Goal: Information Seeking & Learning: Learn about a topic

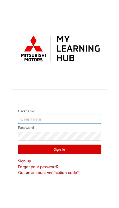
click at [57, 120] on input "text" at bounding box center [59, 119] width 83 height 9
type input "[DOMAIN_NAME]"
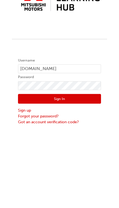
click at [73, 145] on button "Sign In" at bounding box center [59, 150] width 83 height 10
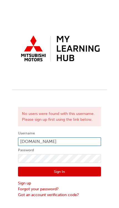
type input "[EMAIL_ADDRESS][DOMAIN_NAME]"
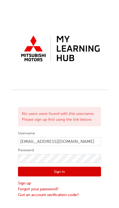
click at [68, 172] on button "Sign In" at bounding box center [59, 172] width 83 height 10
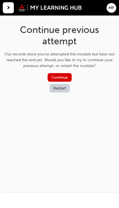
click at [66, 76] on button "Continue" at bounding box center [60, 77] width 24 height 9
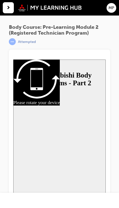
click at [11, 9] on div "button" at bounding box center [8, 7] width 11 height 11
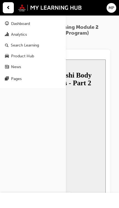
click at [25, 24] on div "Dashboard" at bounding box center [20, 24] width 19 height 6
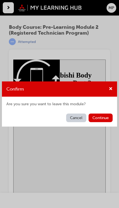
click at [103, 119] on button "Continue" at bounding box center [101, 118] width 24 height 9
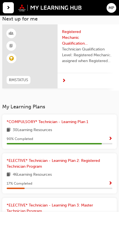
scroll to position [34, 0]
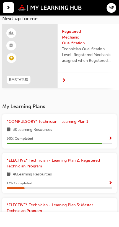
click at [50, 121] on span "*COMPULSORY* Technician - Learning Plan 1" at bounding box center [48, 121] width 82 height 5
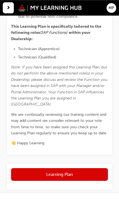
scroll to position [204, 0]
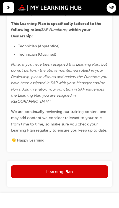
click at [83, 165] on button "Learning Plan" at bounding box center [59, 171] width 97 height 13
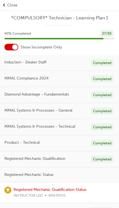
scroll to position [0, 0]
click at [99, 175] on div "Registered Mechanic Status" at bounding box center [59, 174] width 119 height 15
click at [44, 174] on span "Registered Mechanic Status" at bounding box center [28, 175] width 49 height 6
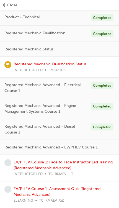
scroll to position [126, 0]
click at [34, 64] on link "Registered Mechanic Qualification Status" at bounding box center [50, 64] width 73 height 5
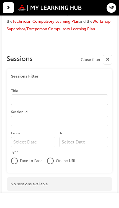
scroll to position [130, 0]
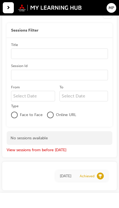
click at [8, 9] on span "next-icon" at bounding box center [8, 8] width 4 height 6
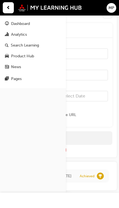
click at [17, 27] on link "Dashboard" at bounding box center [33, 24] width 62 height 10
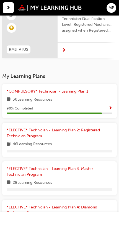
scroll to position [78, 0]
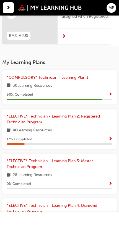
click at [25, 120] on span "*ELECTIVE* Technician - Learning Plan 2: Registered Technician Program" at bounding box center [53, 119] width 93 height 11
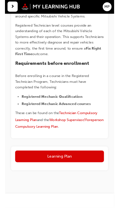
scroll to position [129, 0]
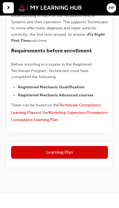
click at [71, 153] on button "Learning Plan" at bounding box center [59, 152] width 97 height 13
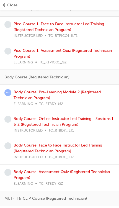
scroll to position [190, 0]
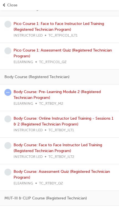
click at [36, 96] on link "Body Course: Pre-Learning Module 2 (Registered Technician Program)" at bounding box center [57, 94] width 87 height 11
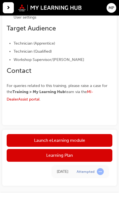
scroll to position [250, 0]
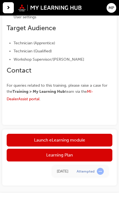
click at [84, 139] on link "Launch eLearning module" at bounding box center [60, 140] width 106 height 13
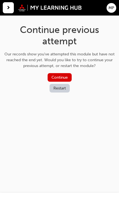
click at [57, 76] on button "Continue" at bounding box center [60, 77] width 24 height 9
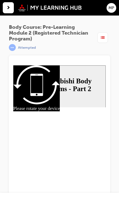
radio input "true"
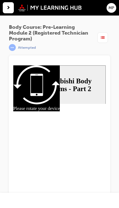
checkbox input "true"
checkbox input "false"
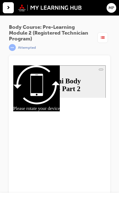
radio input "true"
checkbox input "true"
radio input "true"
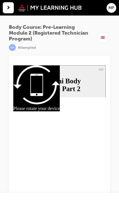
radio input "true"
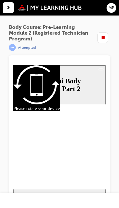
radio input "true"
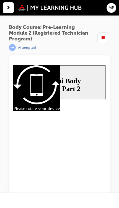
checkbox input "true"
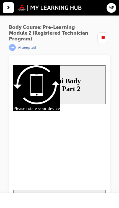
radio input "true"
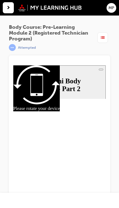
radio input "true"
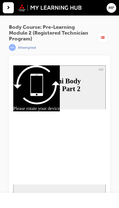
radio input "true"
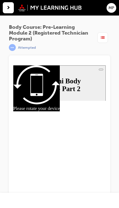
radio input "true"
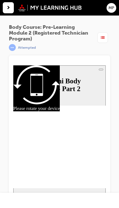
checkbox input "true"
radio input "true"
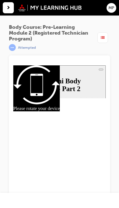
radio input "true"
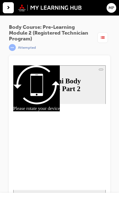
radio input "true"
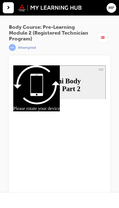
checkbox input "true"
radio input "true"
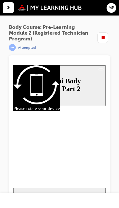
radio input "true"
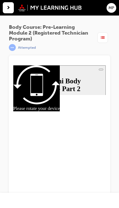
radio input "true"
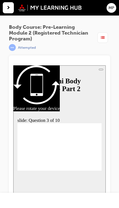
radio input "true"
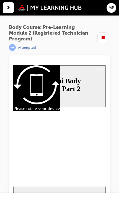
checkbox input "true"
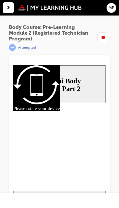
radio input "true"
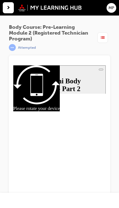
checkbox input "true"
radio input "true"
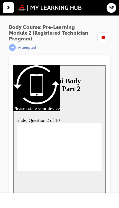
radio input "true"
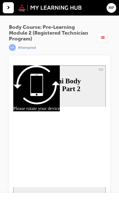
checkbox input "true"
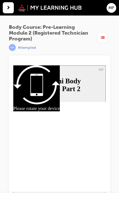
radio input "true"
radio input "false"
radio input "true"
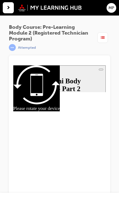
radio input "true"
checkbox input "true"
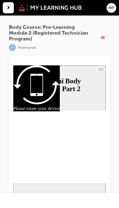
radio input "true"
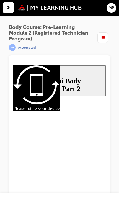
radio input "true"
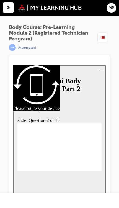
radio input "true"
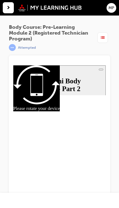
checkbox input "true"
radio input "false"
radio input "true"
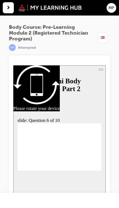
radio input "true"
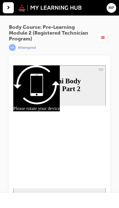
radio input "true"
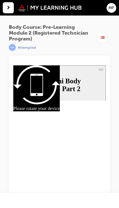
radio input "true"
checkbox input "true"
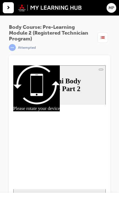
radio input "true"
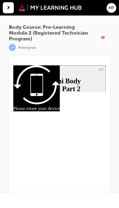
radio input "true"
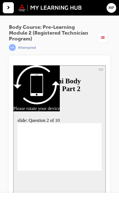
radio input "true"
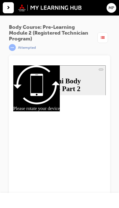
checkbox input "true"
radio input "true"
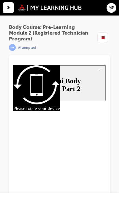
checkbox input "true"
radio input "true"
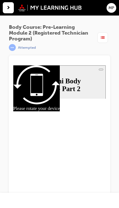
radio input "true"
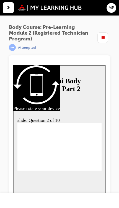
radio input "true"
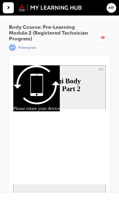
checkbox input "true"
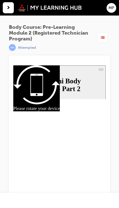
radio input "true"
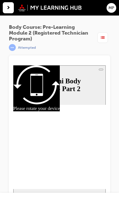
radio input "true"
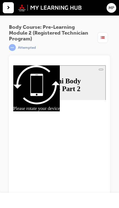
radio input "true"
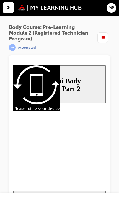
radio input "true"
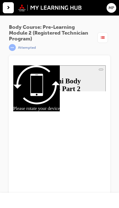
checkbox input "true"
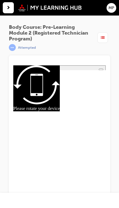
radio input "true"
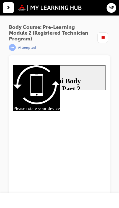
radio input "true"
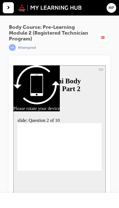
radio input "true"
checkbox input "false"
checkbox input "true"
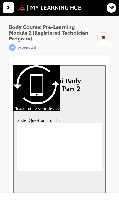
checkbox input "false"
checkbox input "true"
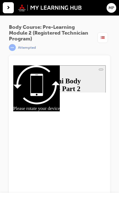
radio input "false"
radio input "true"
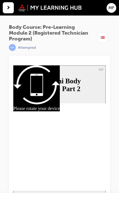
radio input "true"
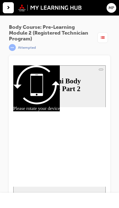
radio input "true"
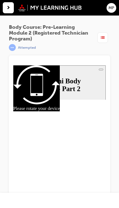
radio input "true"
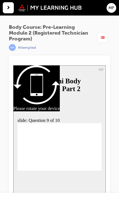
checkbox input "true"
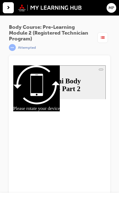
radio input "true"
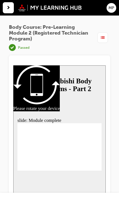
click at [11, 7] on div "button" at bounding box center [8, 7] width 11 height 11
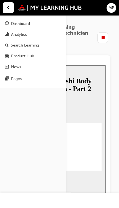
click at [32, 24] on div "Dashboard" at bounding box center [33, 24] width 56 height 6
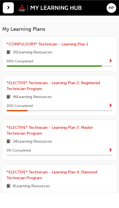
scroll to position [111, 0]
click at [78, 82] on span "*ELECTIVE* Technician - Learning Plan 2: Registered Technician Program" at bounding box center [53, 86] width 93 height 11
